Goal: Find specific page/section: Find specific page/section

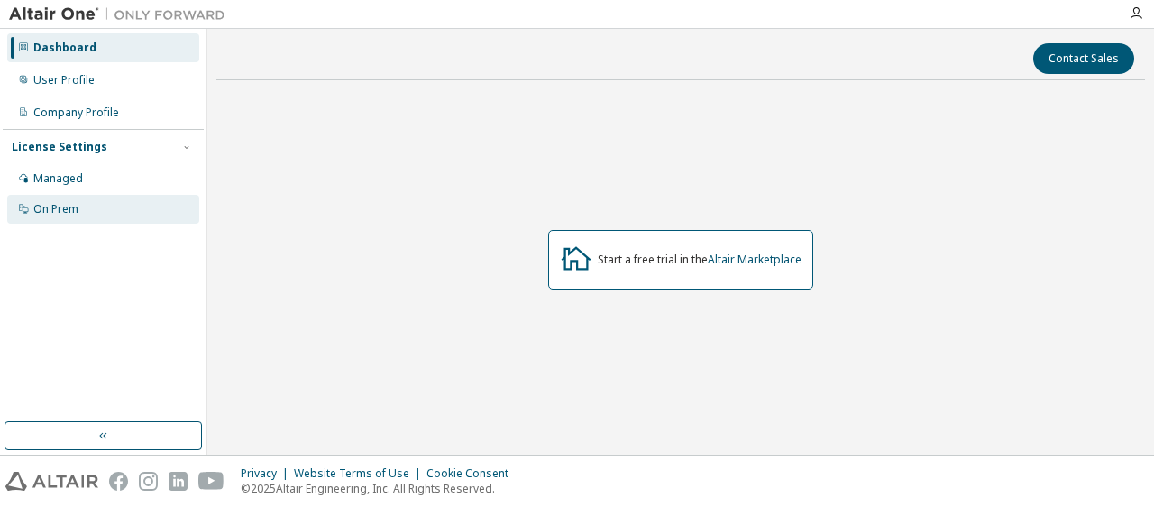
click at [48, 210] on div "On Prem" at bounding box center [55, 209] width 45 height 14
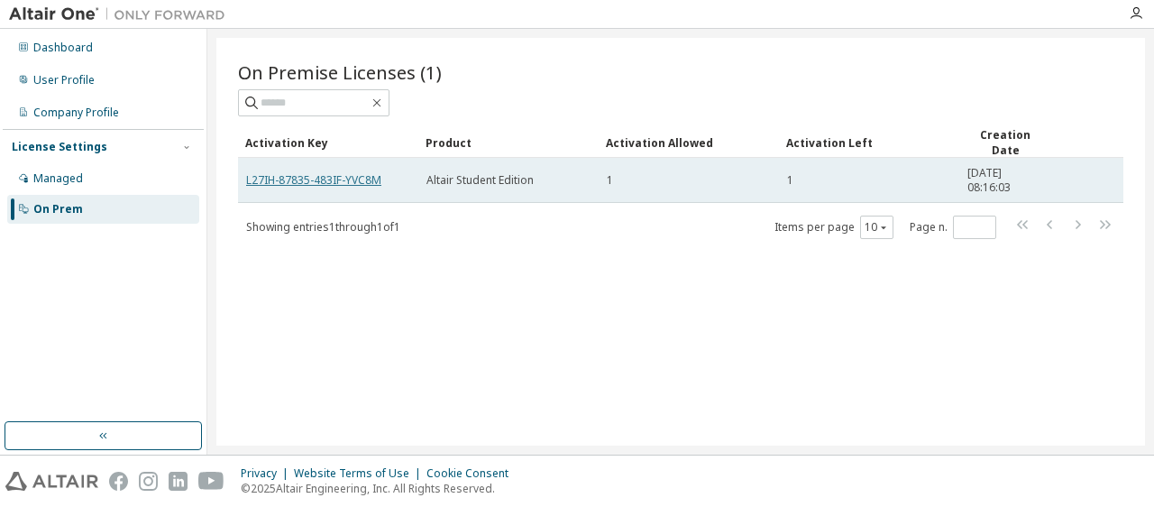
click at [329, 181] on link "L27IH-87835-483IF-YVC8M" at bounding box center [313, 179] width 135 height 15
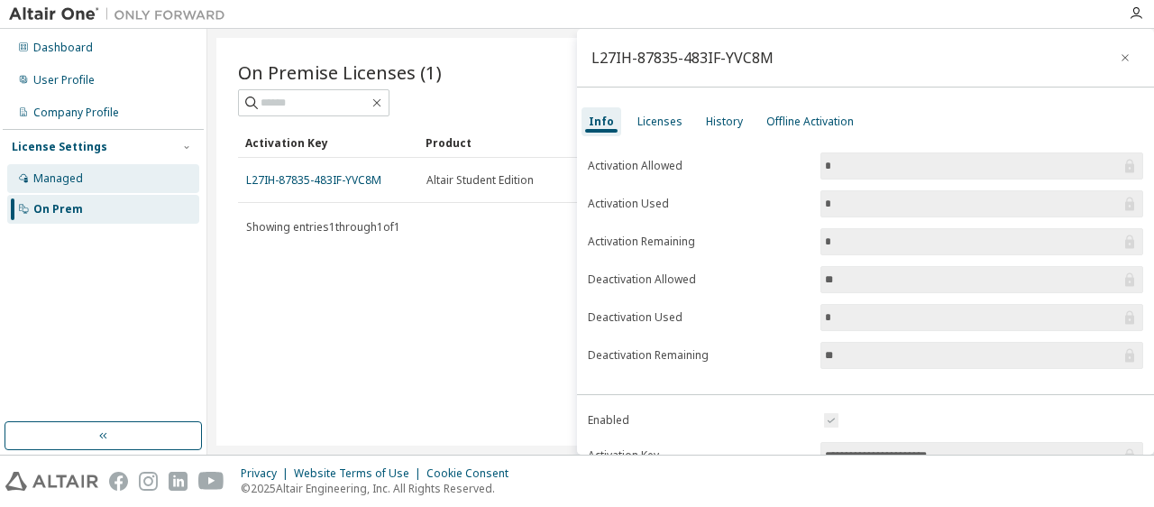
click at [69, 174] on div "Managed" at bounding box center [58, 178] width 50 height 14
